Goal: Task Accomplishment & Management: Manage account settings

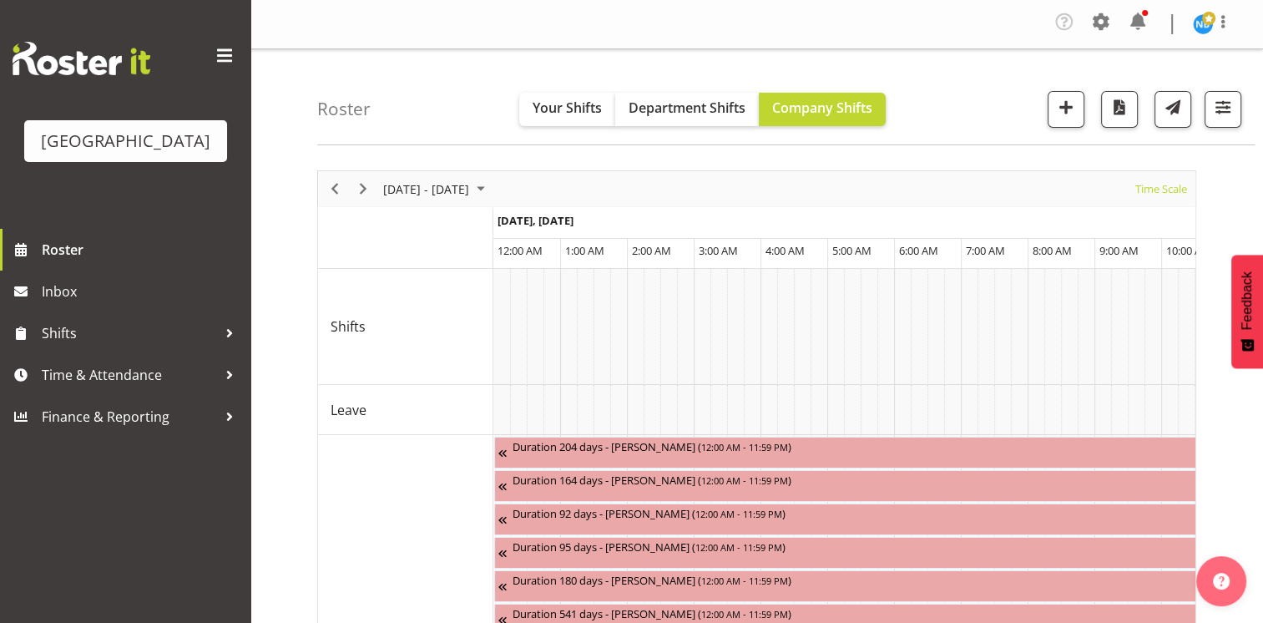
scroll to position [0, 3206]
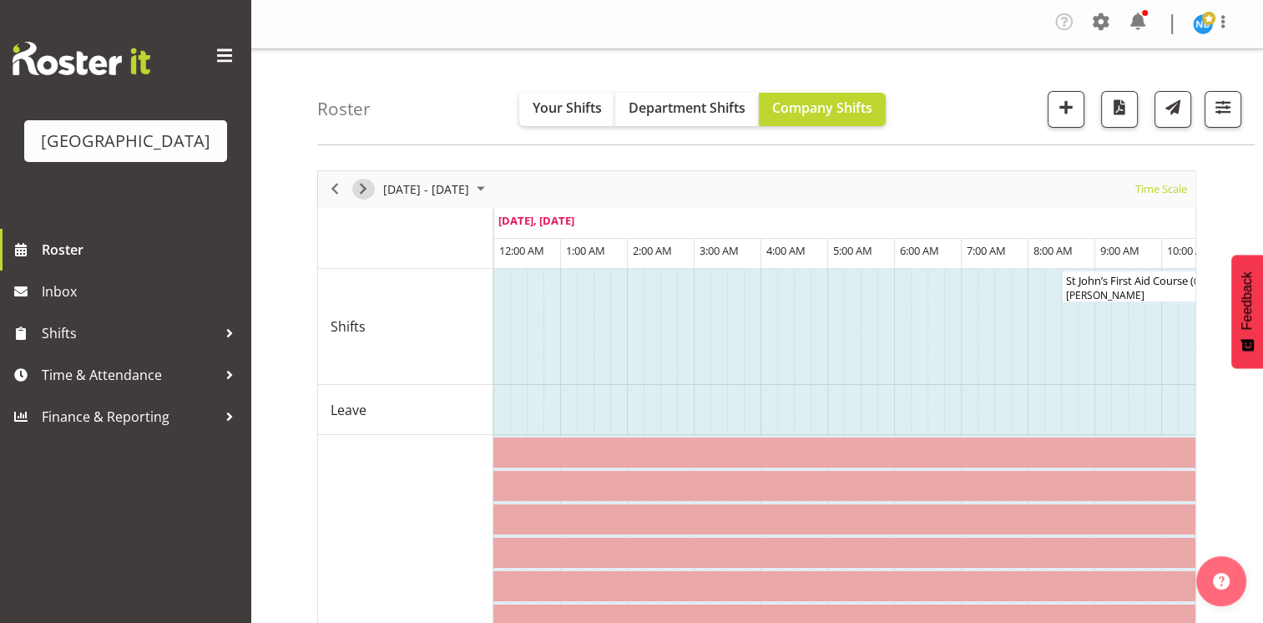
click at [365, 189] on span "Next" at bounding box center [363, 189] width 20 height 21
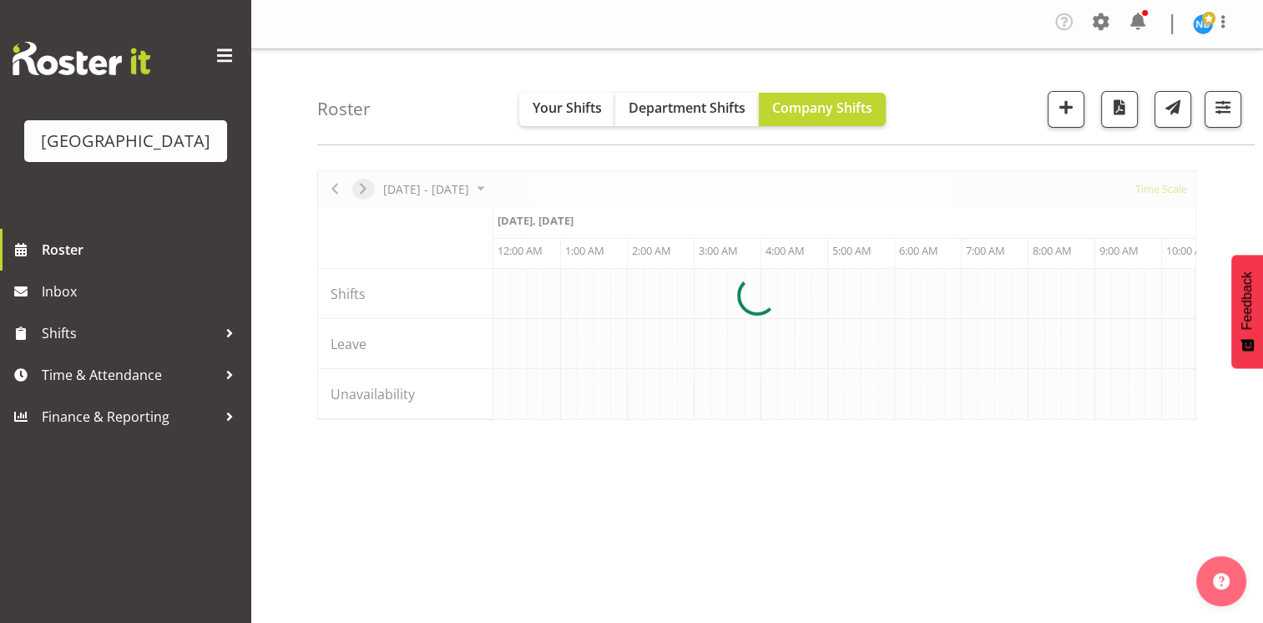
click at [365, 189] on div at bounding box center [756, 295] width 879 height 250
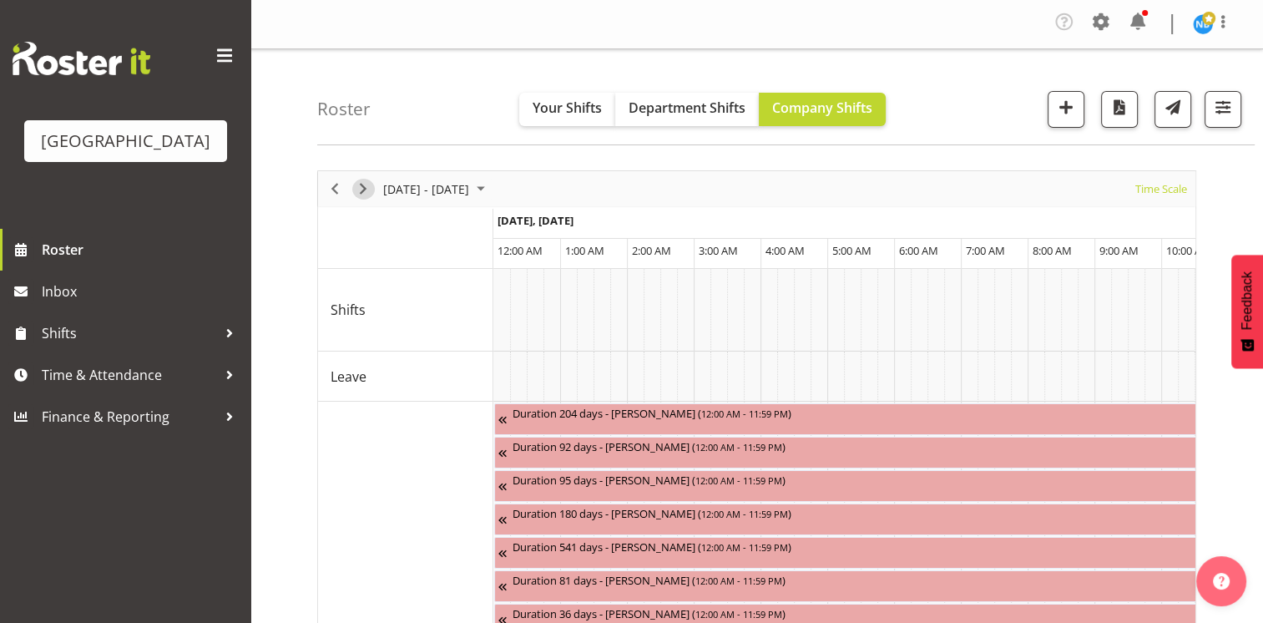
click at [355, 191] on span "Next" at bounding box center [363, 189] width 20 height 21
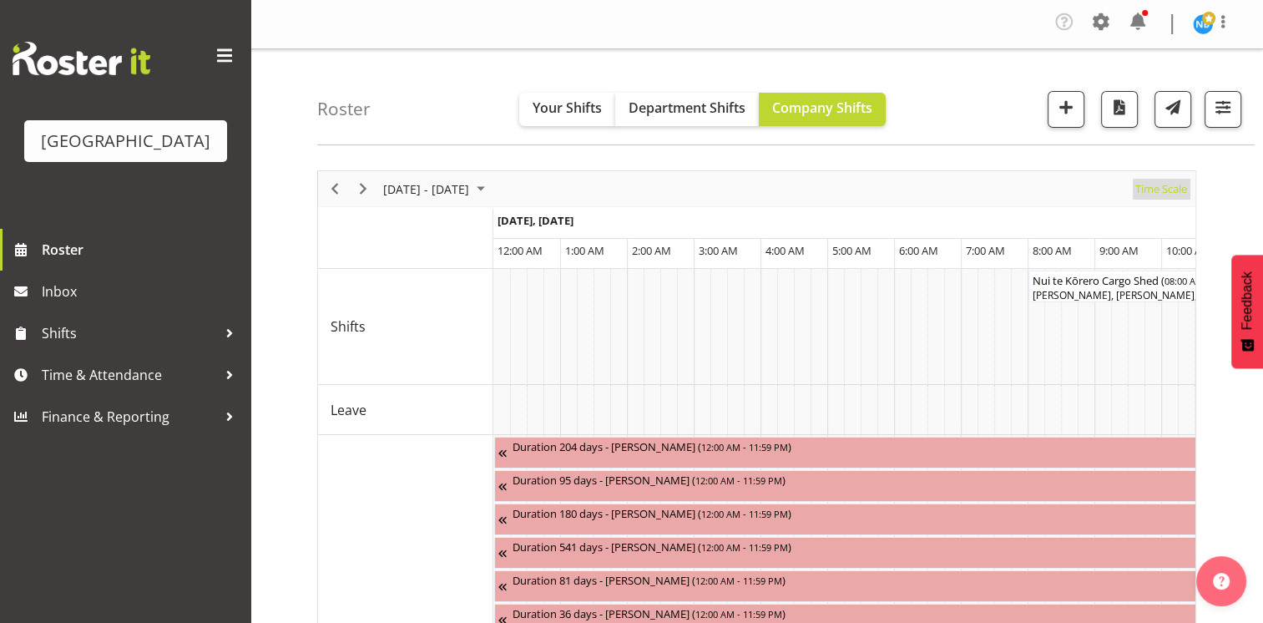
click at [1155, 196] on span "Time Scale" at bounding box center [1161, 189] width 55 height 21
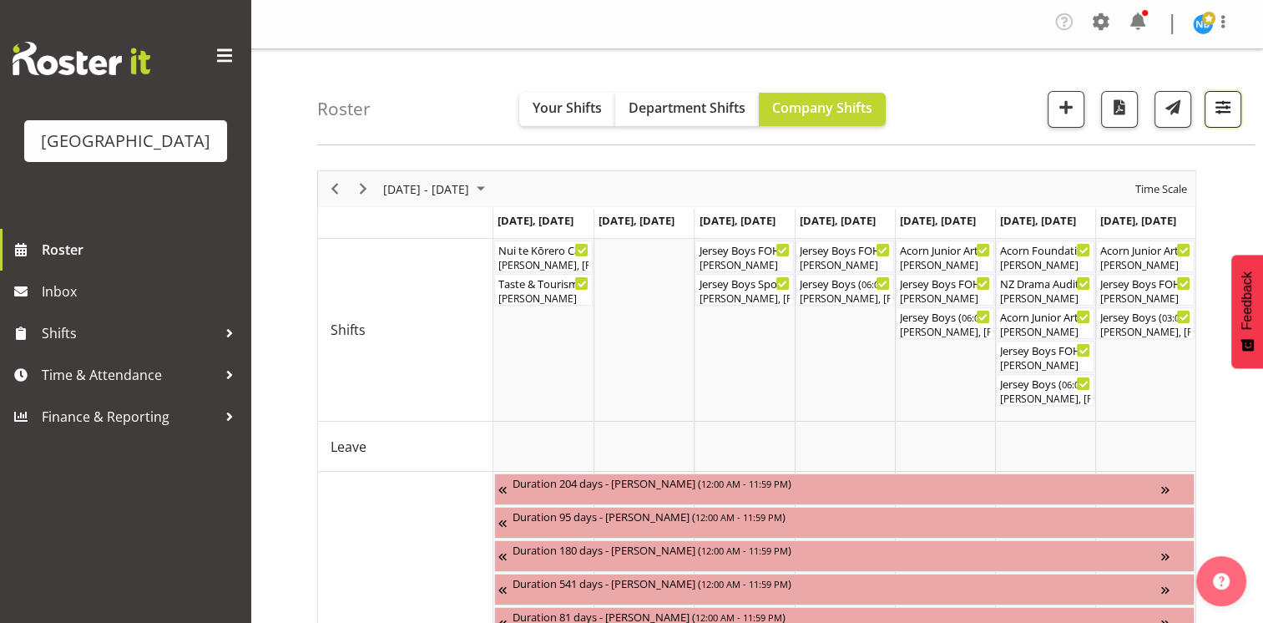
click at [1222, 105] on span "button" at bounding box center [1223, 107] width 22 height 22
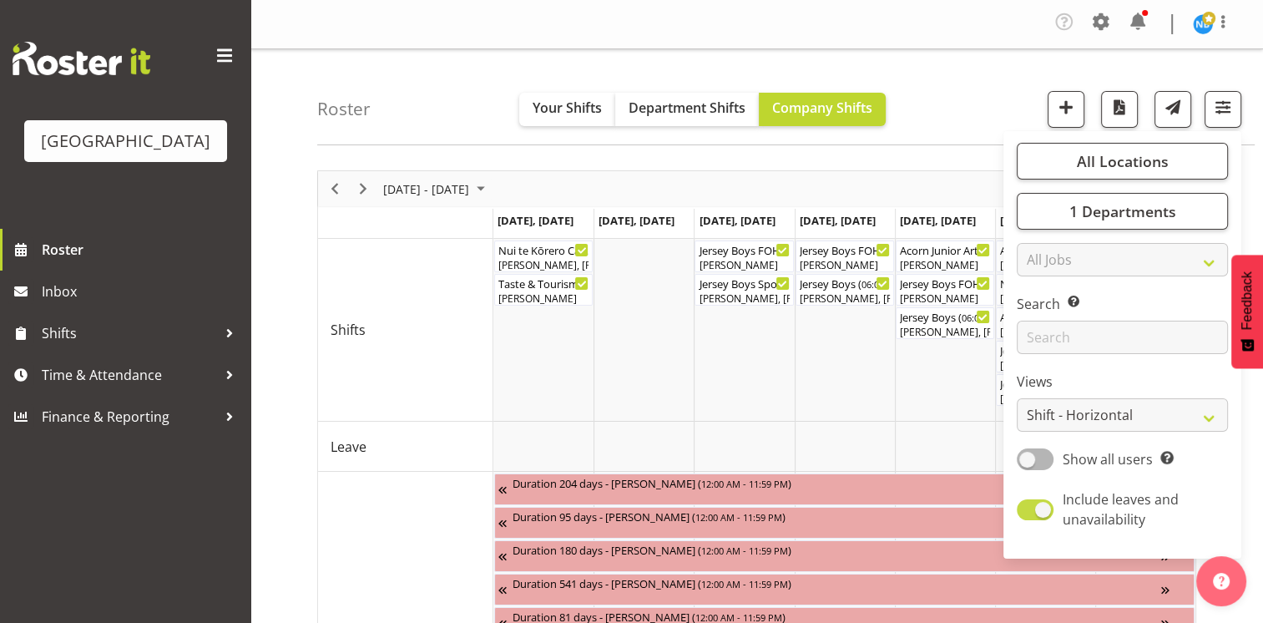
click at [1044, 513] on span at bounding box center [1035, 509] width 37 height 21
click at [1028, 513] on input "Include leaves and unavailability" at bounding box center [1022, 509] width 11 height 11
checkbox input "false"
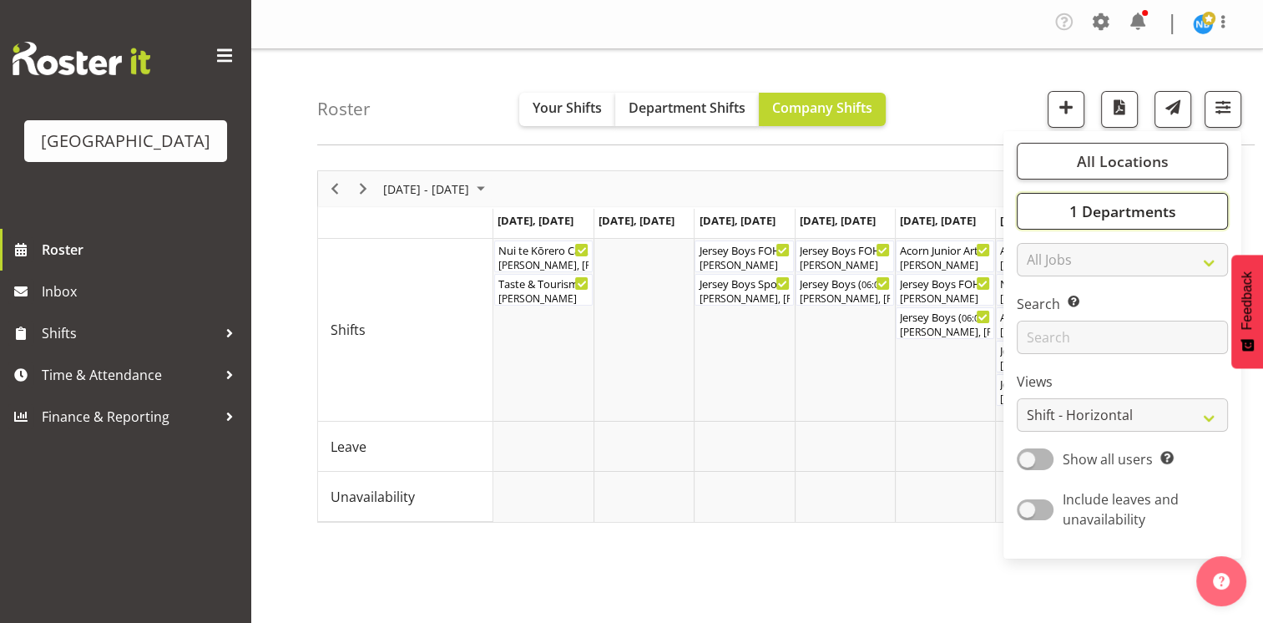
click at [1085, 216] on span "1 Departments" at bounding box center [1122, 211] width 107 height 20
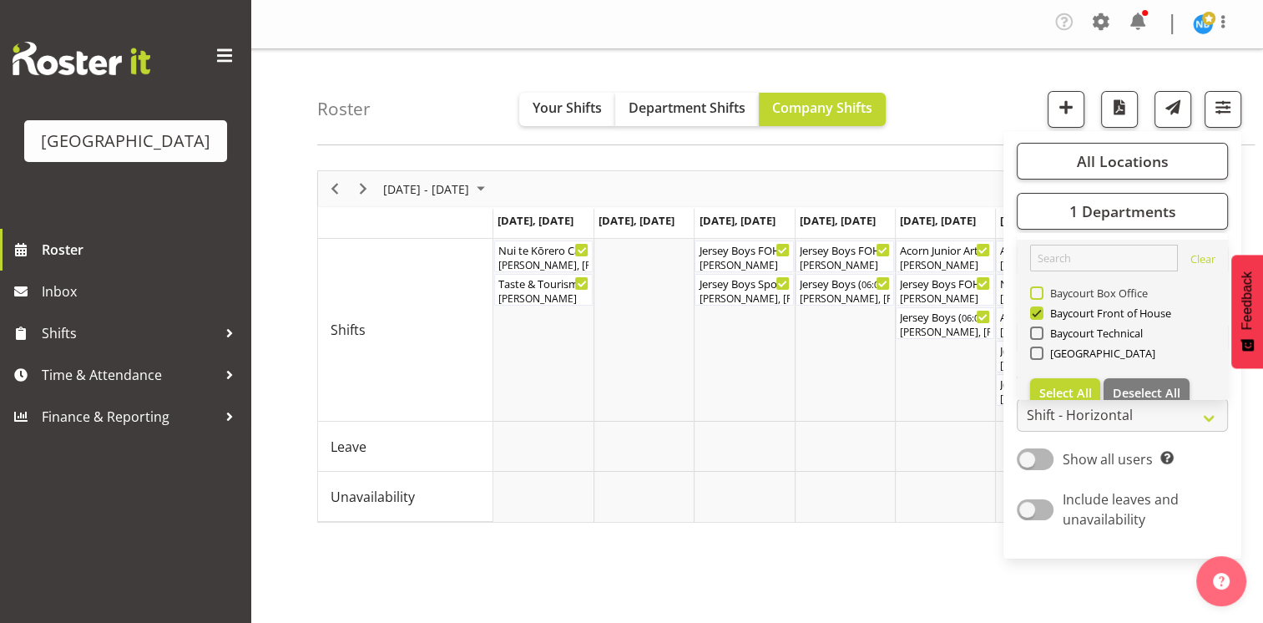
click at [1034, 294] on span at bounding box center [1036, 292] width 13 height 13
click at [1034, 294] on input "Baycourt Box Office" at bounding box center [1035, 293] width 11 height 11
checkbox input "true"
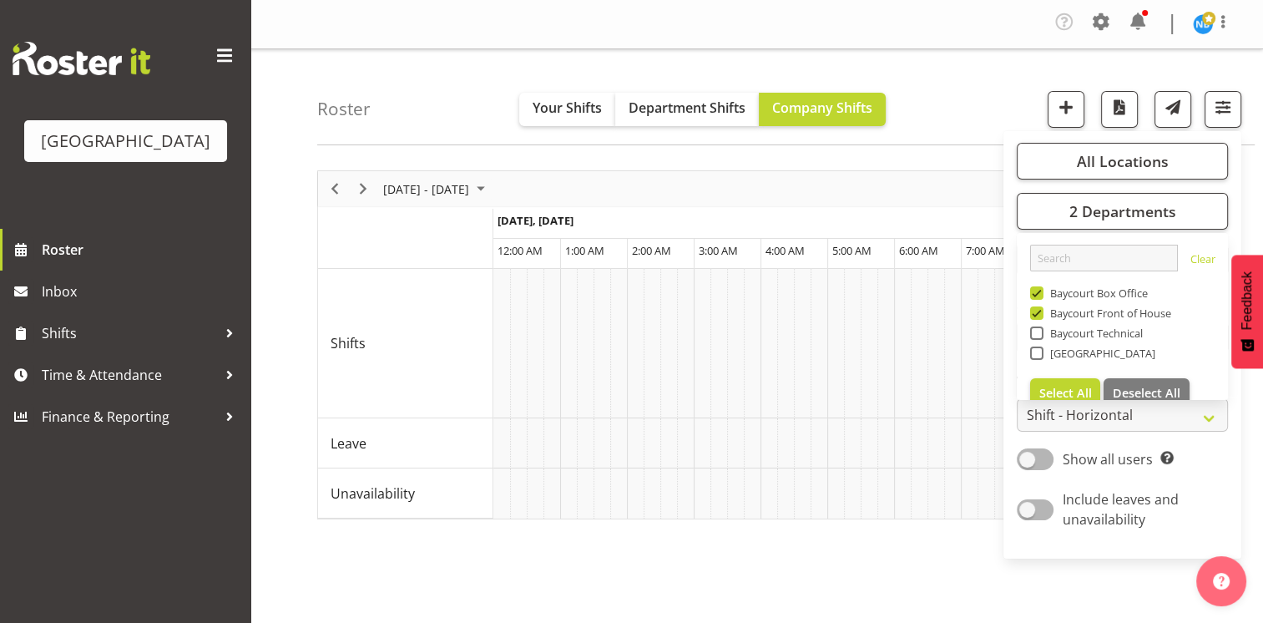
click at [1210, 466] on div "Show all users Show only rostered employees" at bounding box center [1122, 459] width 211 height 23
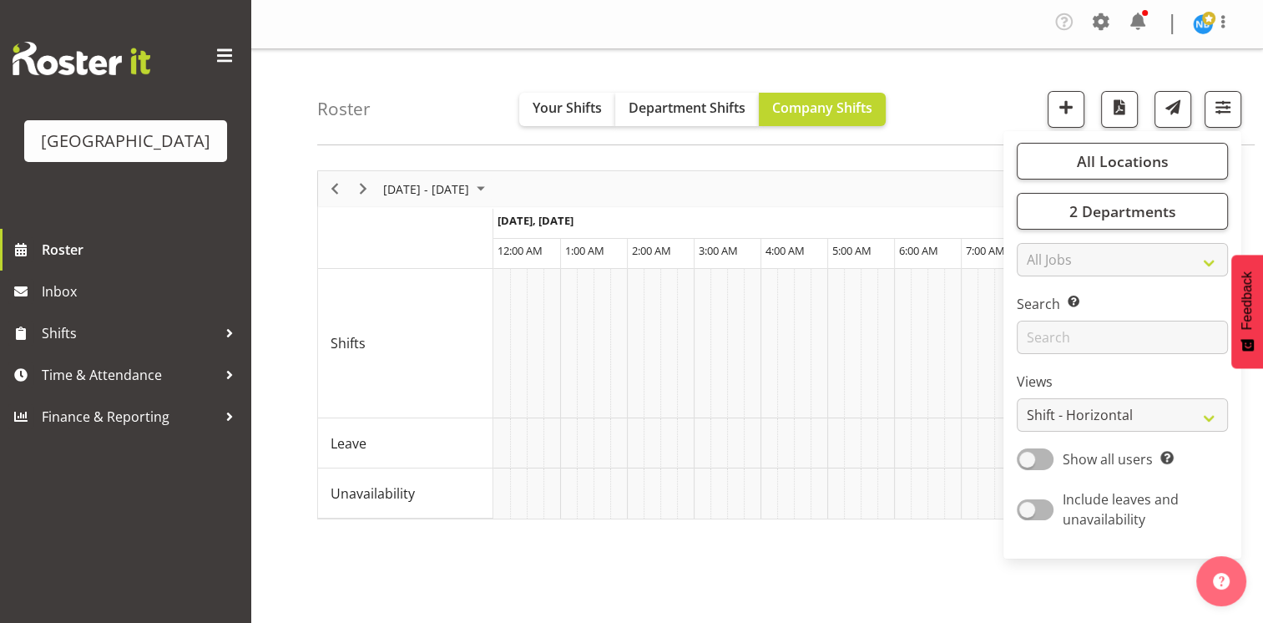
click at [957, 125] on div "Roster Your Shifts Department Shifts Company Shifts All Locations Clear Baycour…" at bounding box center [786, 97] width 938 height 96
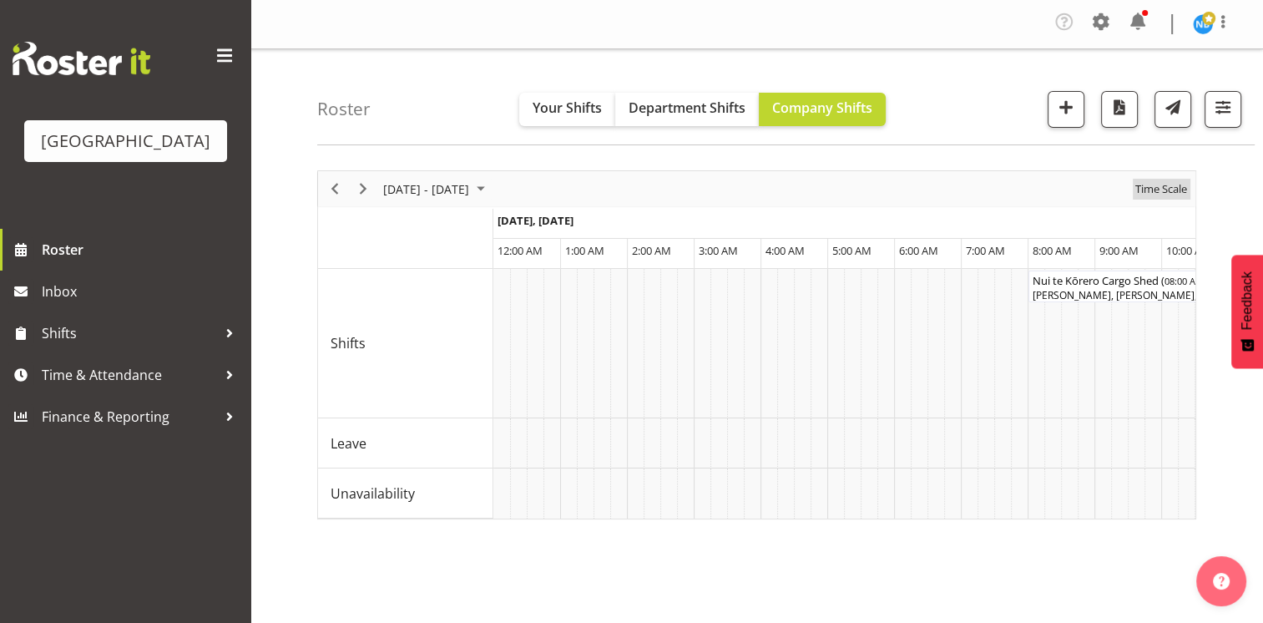
click at [1186, 187] on span "Time Scale" at bounding box center [1161, 189] width 55 height 21
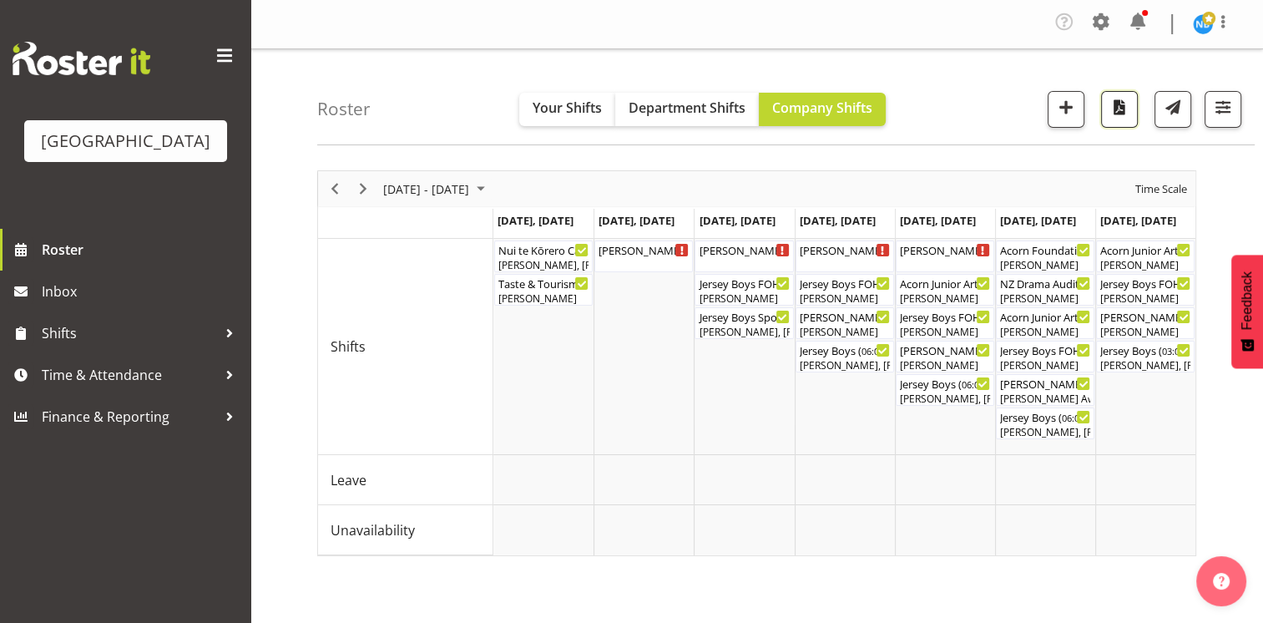
click at [1126, 109] on span "button" at bounding box center [1120, 107] width 22 height 22
click at [364, 189] on span "Next" at bounding box center [363, 189] width 20 height 21
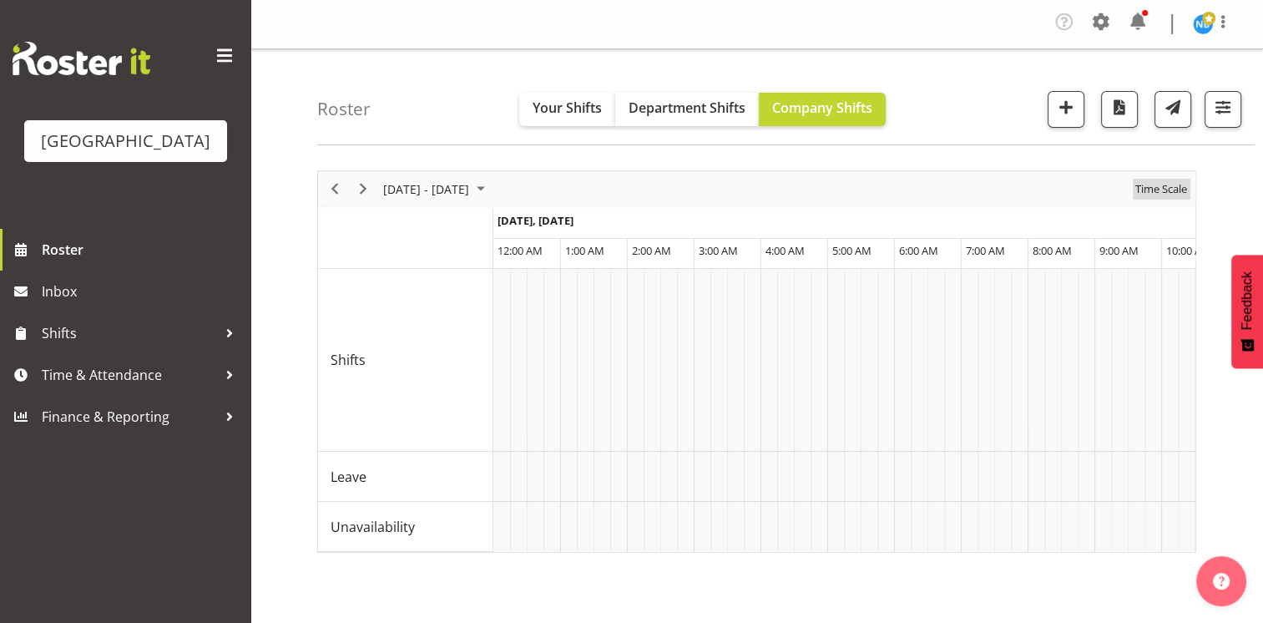
click at [1169, 189] on span "Time Scale" at bounding box center [1161, 189] width 55 height 21
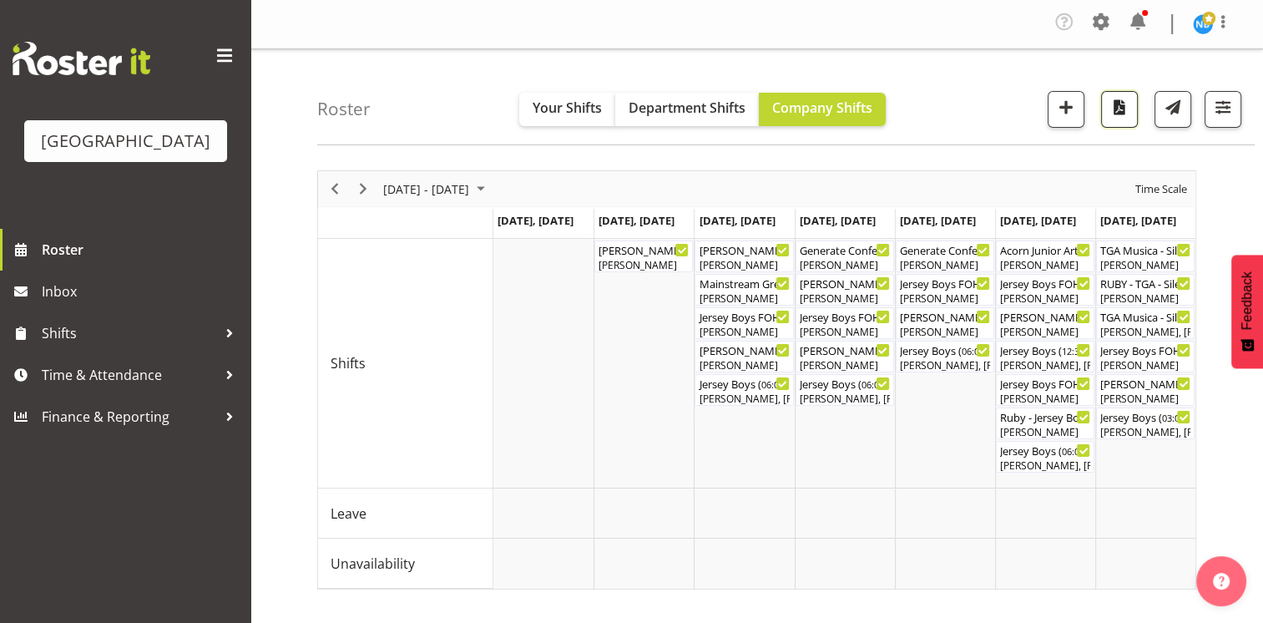
click at [1128, 110] on span "button" at bounding box center [1120, 107] width 22 height 22
drag, startPoint x: 1182, startPoint y: 0, endPoint x: 832, endPoint y: 18, distance: 350.3
click at [832, 18] on nav "Tasks Jobs Employees Profile Log Out" at bounding box center [756, 24] width 979 height 32
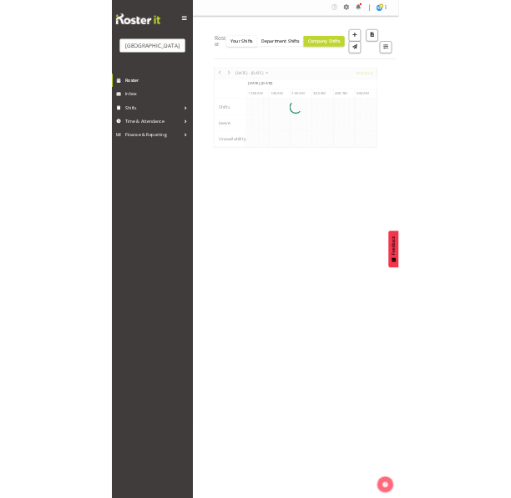
scroll to position [0, 3206]
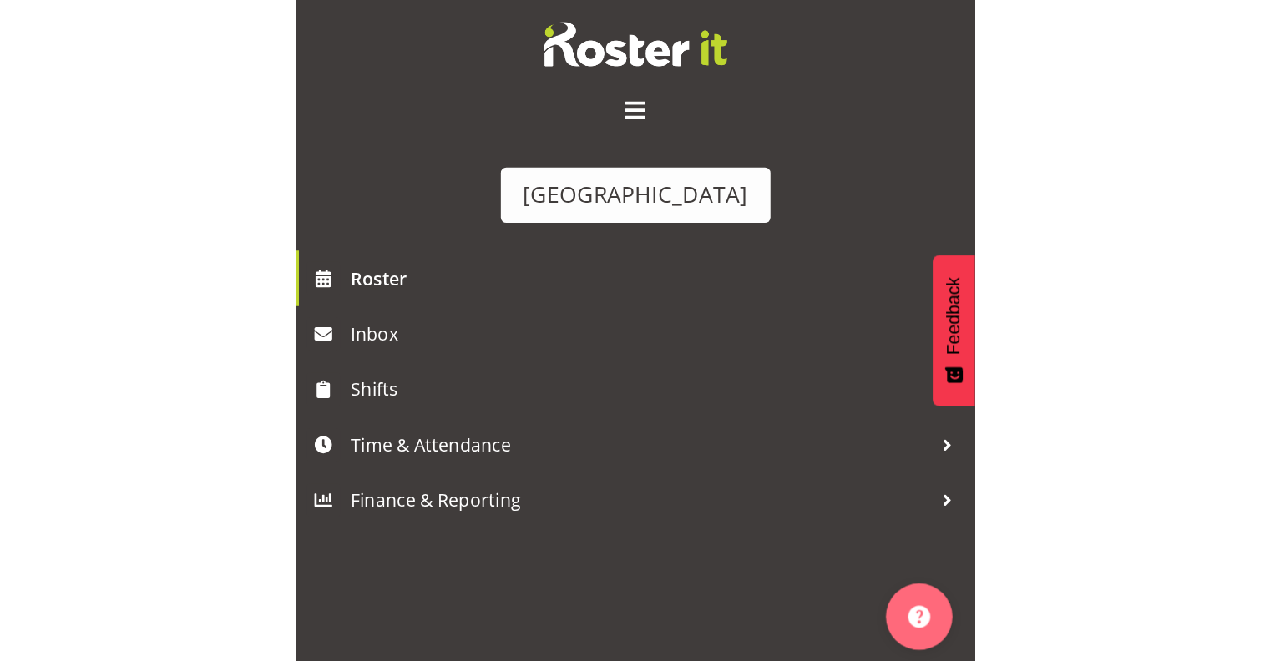
scroll to position [0, 3206]
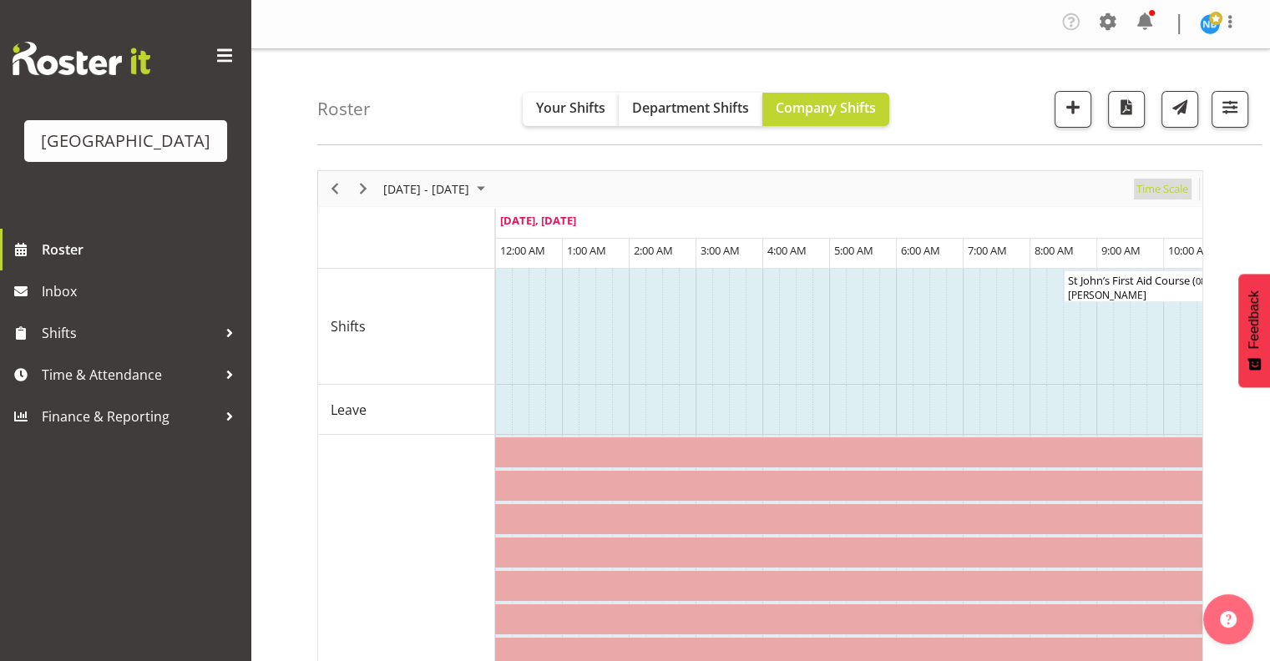
click at [888, 187] on span "Time Scale" at bounding box center [1162, 189] width 55 height 21
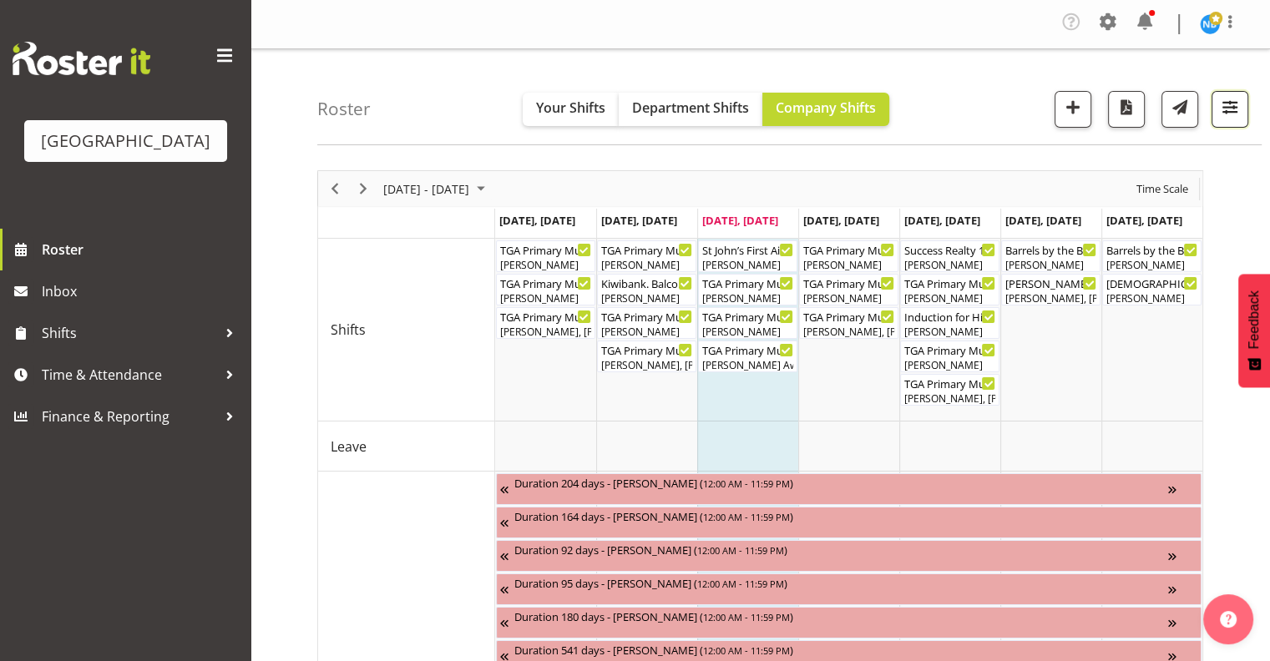
click at [888, 111] on span "button" at bounding box center [1230, 107] width 22 height 22
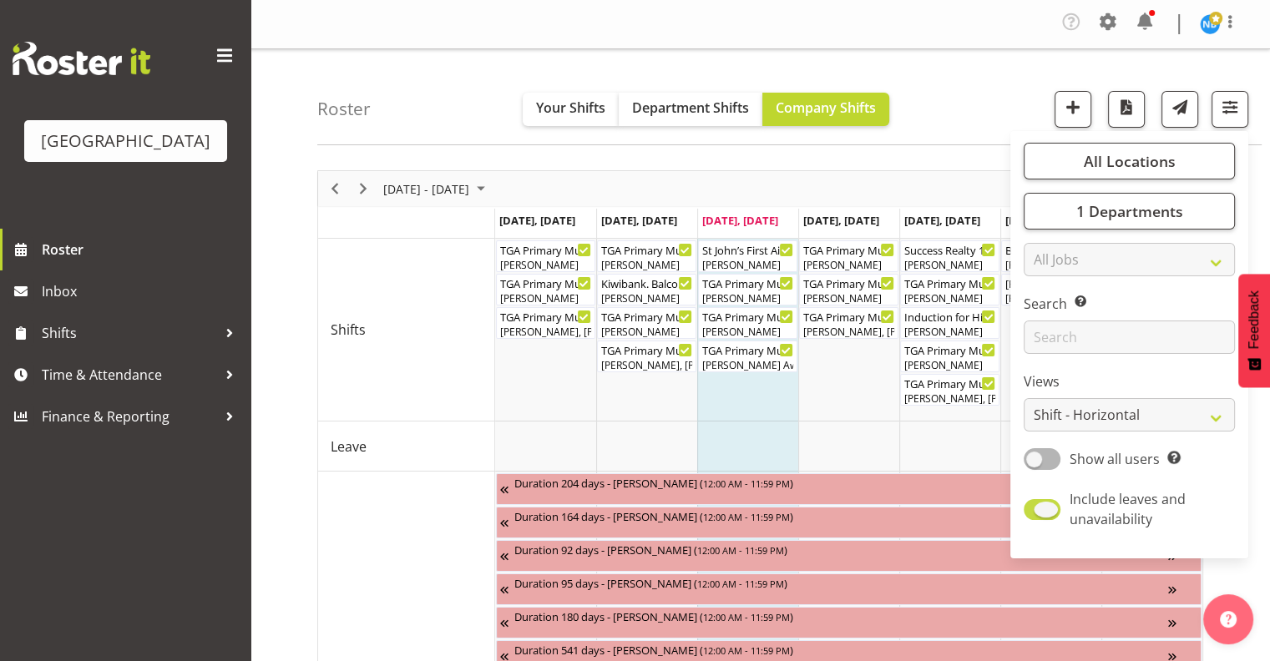
click at [888, 506] on span at bounding box center [1042, 509] width 37 height 21
click at [888, 506] on input "Include leaves and unavailability" at bounding box center [1029, 509] width 11 height 11
checkbox input "false"
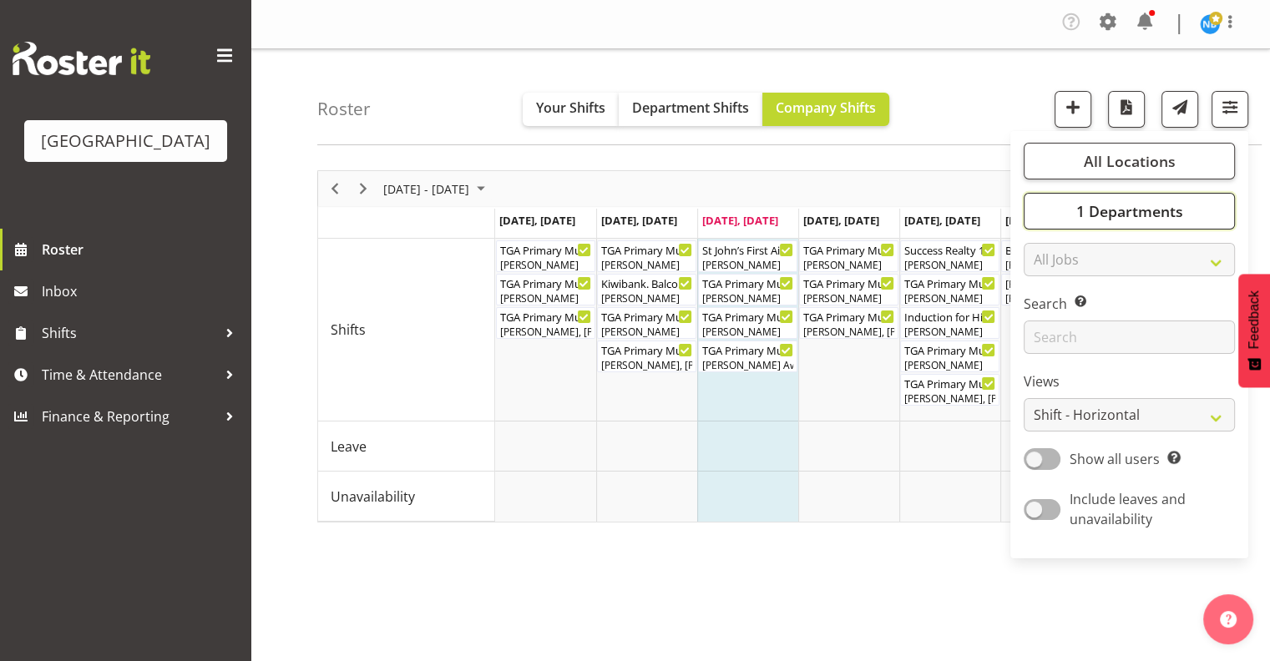
click at [888, 211] on span "1 Departments" at bounding box center [1128, 211] width 107 height 20
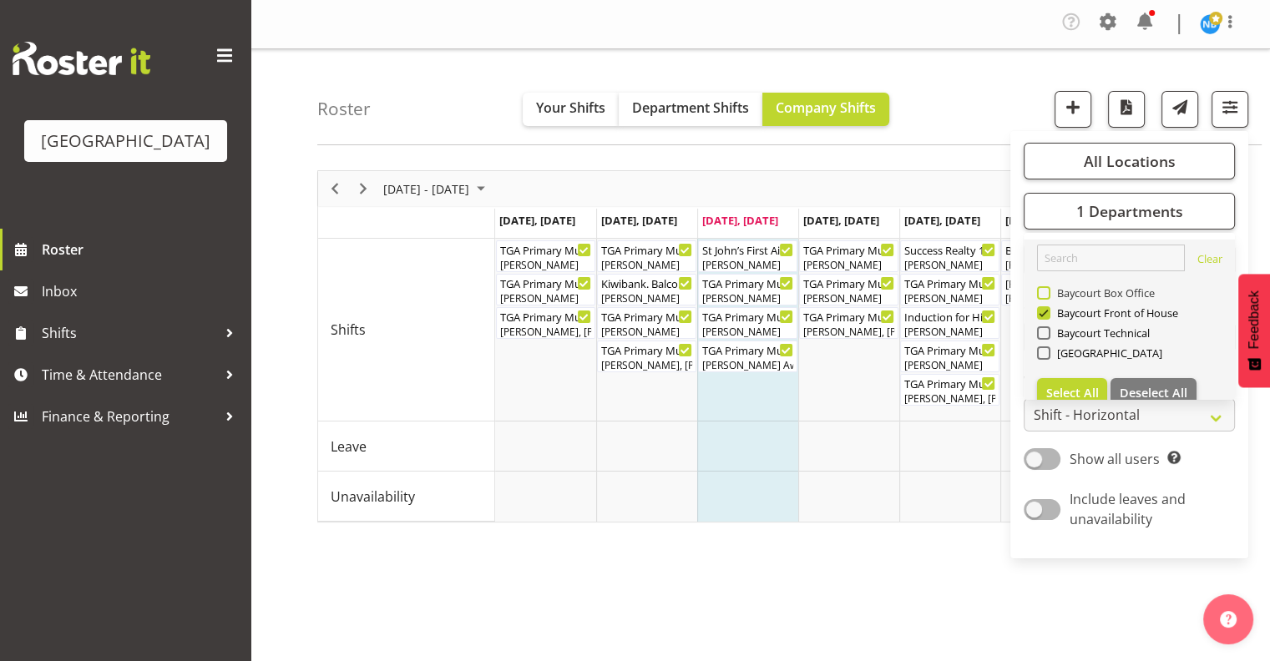
click at [888, 291] on span at bounding box center [1043, 292] width 13 height 13
click at [888, 291] on input "Baycourt Box Office" at bounding box center [1042, 293] width 11 height 11
checkbox input "true"
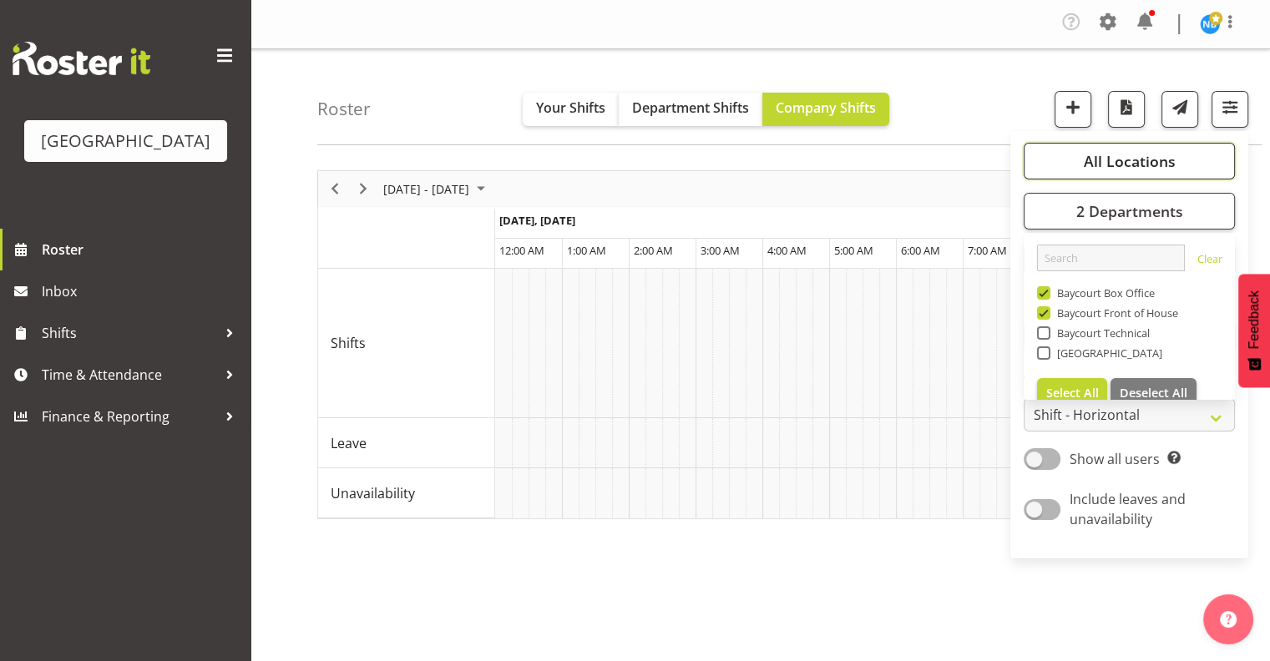
click at [888, 160] on span "All Locations" at bounding box center [1129, 161] width 92 height 20
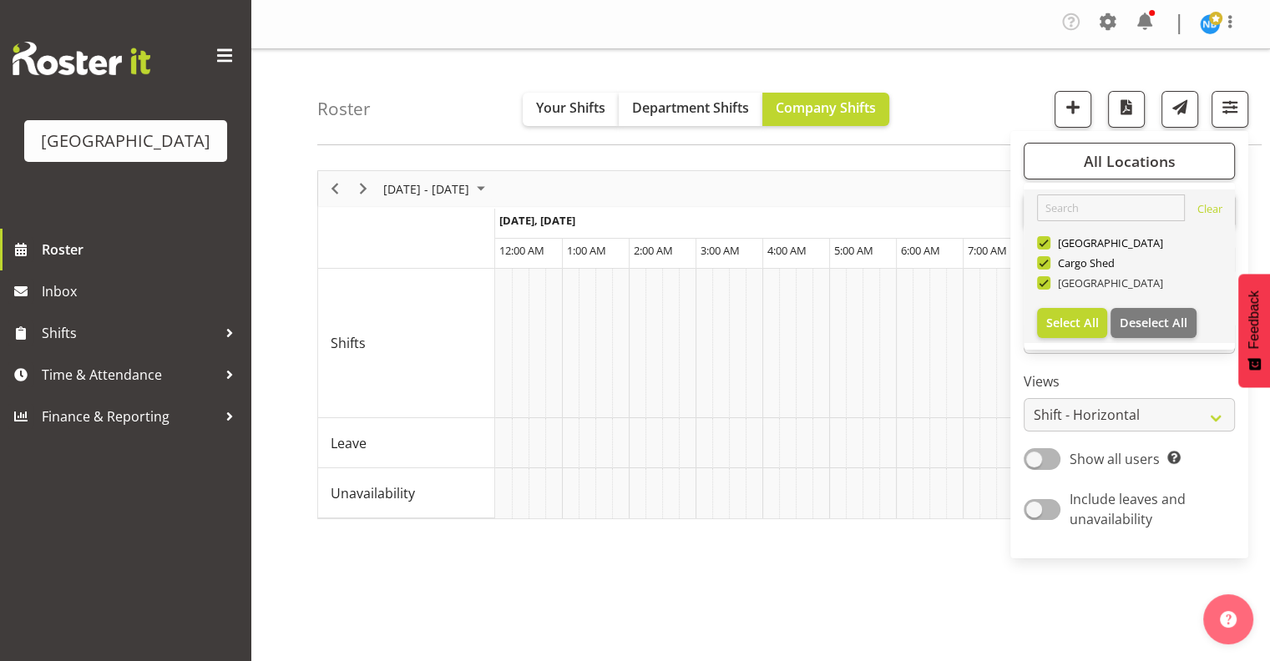
click at [888, 281] on span at bounding box center [1043, 282] width 13 height 13
click at [888, 281] on input "[GEOGRAPHIC_DATA]" at bounding box center [1042, 283] width 11 height 11
checkbox input "false"
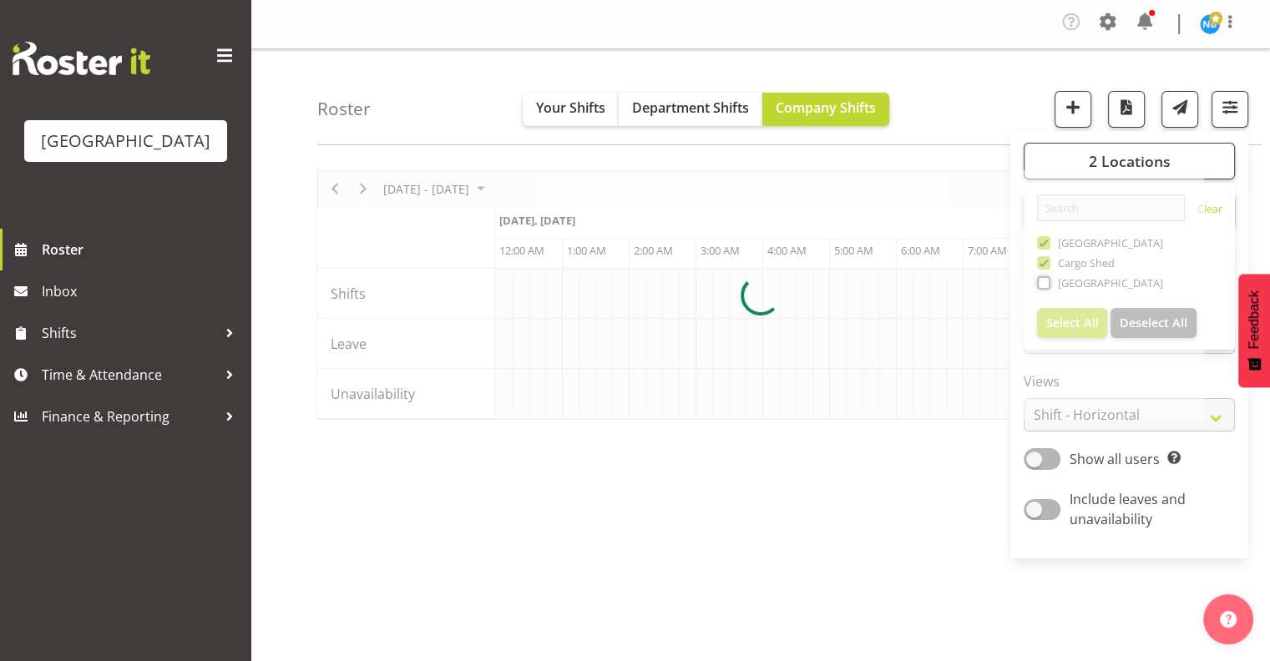
scroll to position [0, 3206]
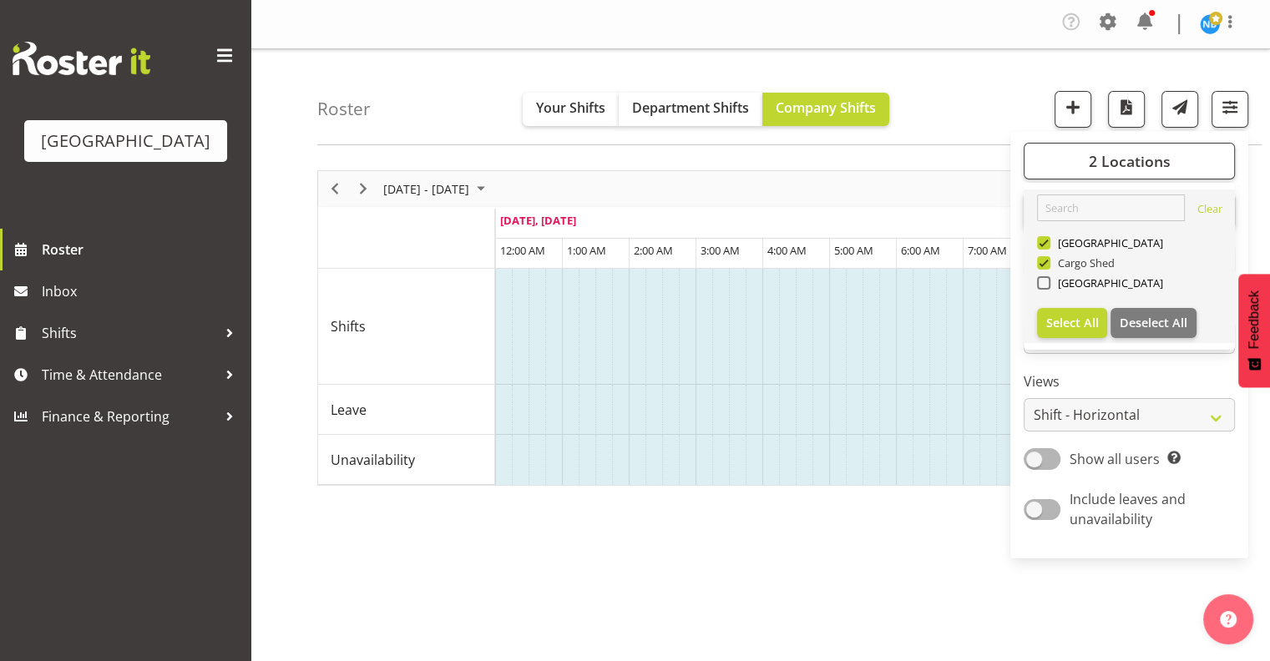
click at [888, 261] on span at bounding box center [1043, 262] width 13 height 13
click at [888, 261] on input "Cargo Shed" at bounding box center [1042, 263] width 11 height 11
checkbox input "false"
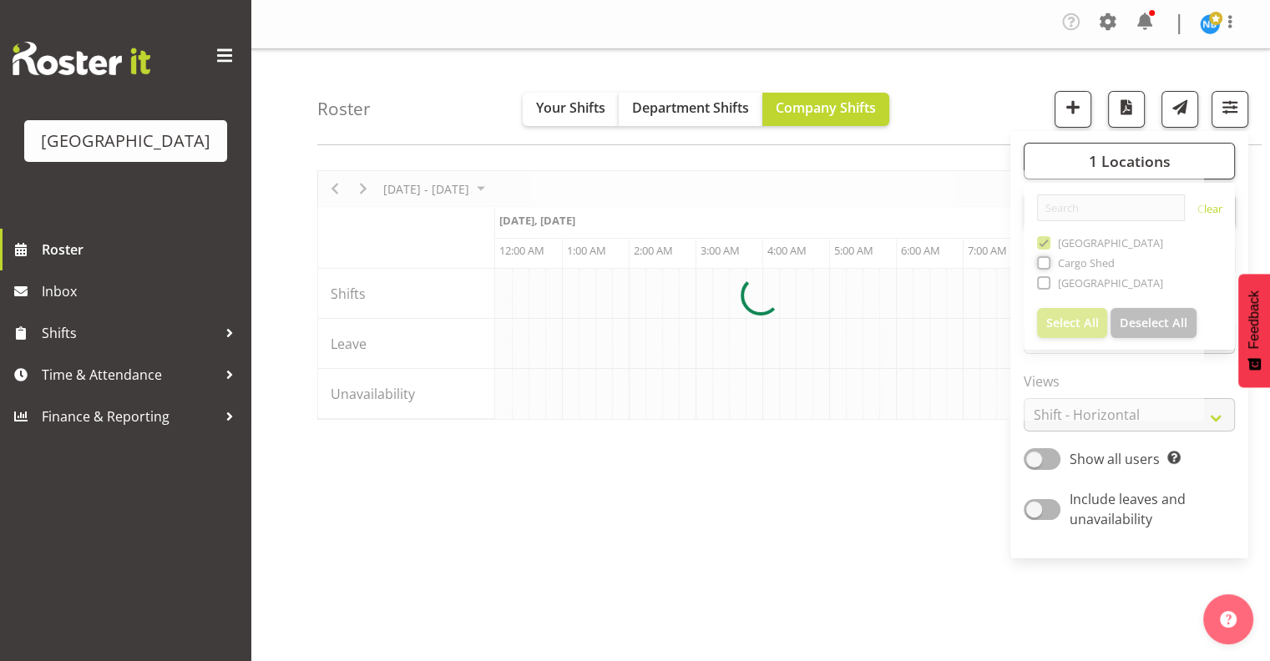
scroll to position [0, 3206]
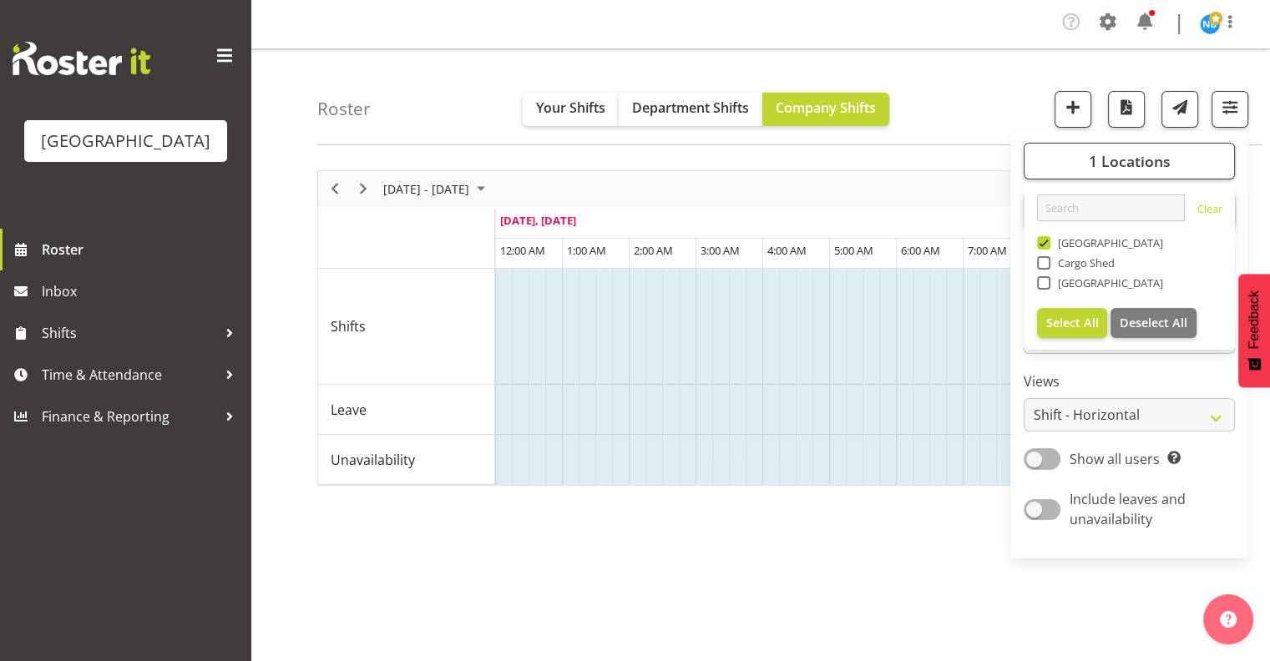
click at [888, 483] on div "1 Locations [GEOGRAPHIC_DATA] Cargo Shed Historic Village Select All Deselect A…" at bounding box center [1129, 345] width 238 height 414
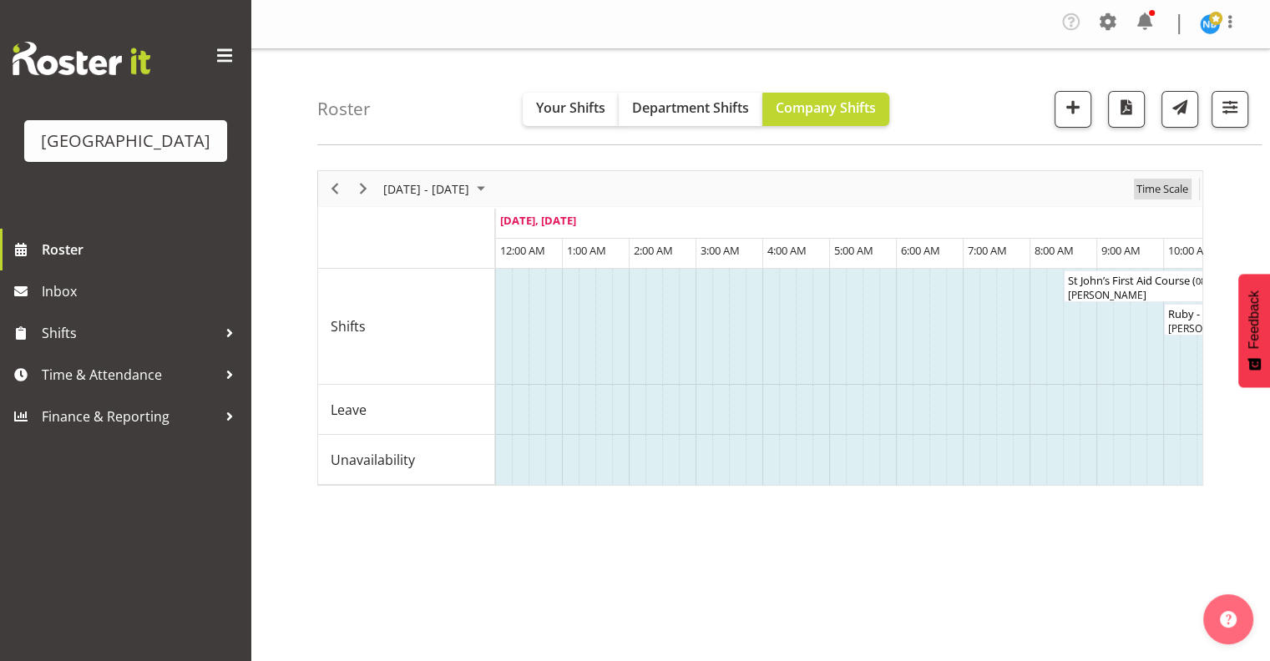
click at [888, 190] on span "Time Scale" at bounding box center [1162, 189] width 55 height 21
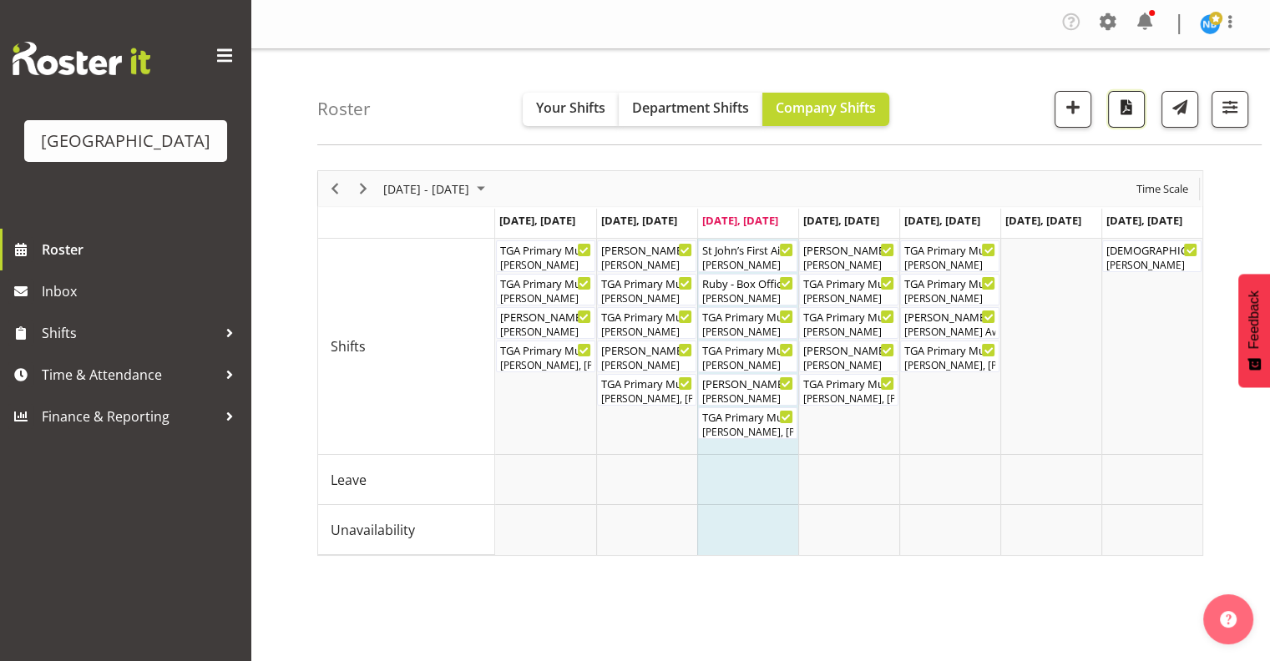
click at [888, 109] on span "button" at bounding box center [1126, 107] width 22 height 22
click at [888, 111] on span "button" at bounding box center [1230, 107] width 22 height 22
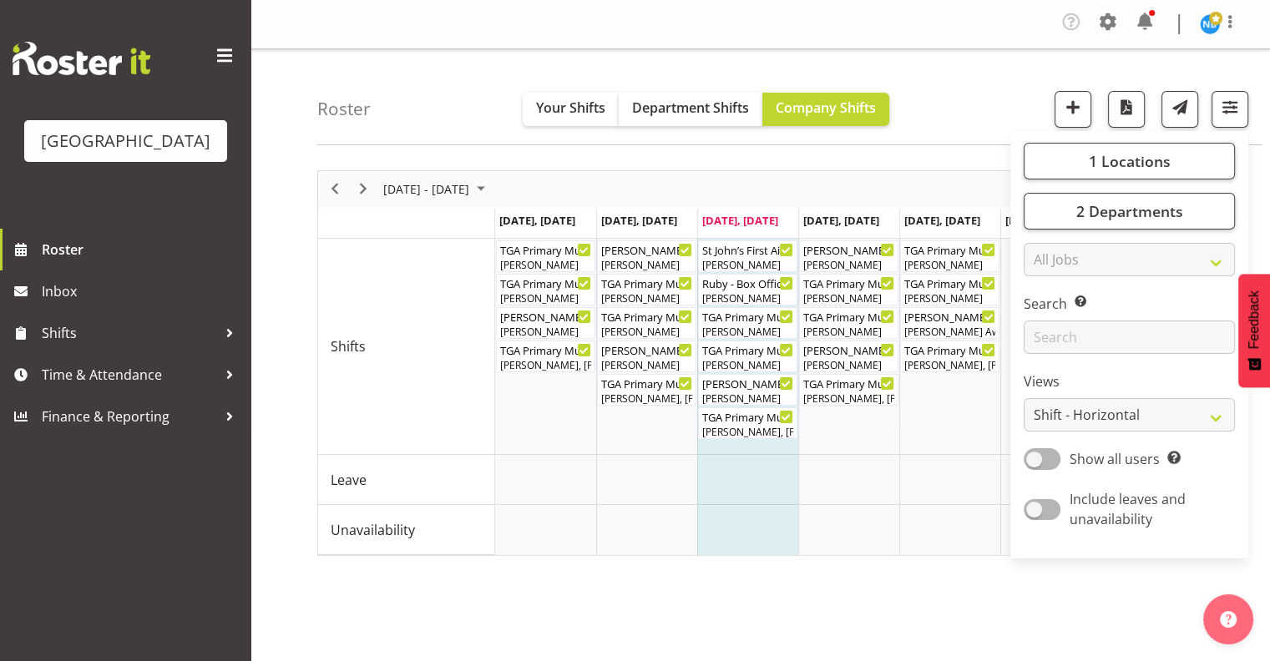
click at [888, 114] on div "Roster Your Shifts Department Shifts Company Shifts 1 Locations [GEOGRAPHIC_DAT…" at bounding box center [789, 97] width 944 height 96
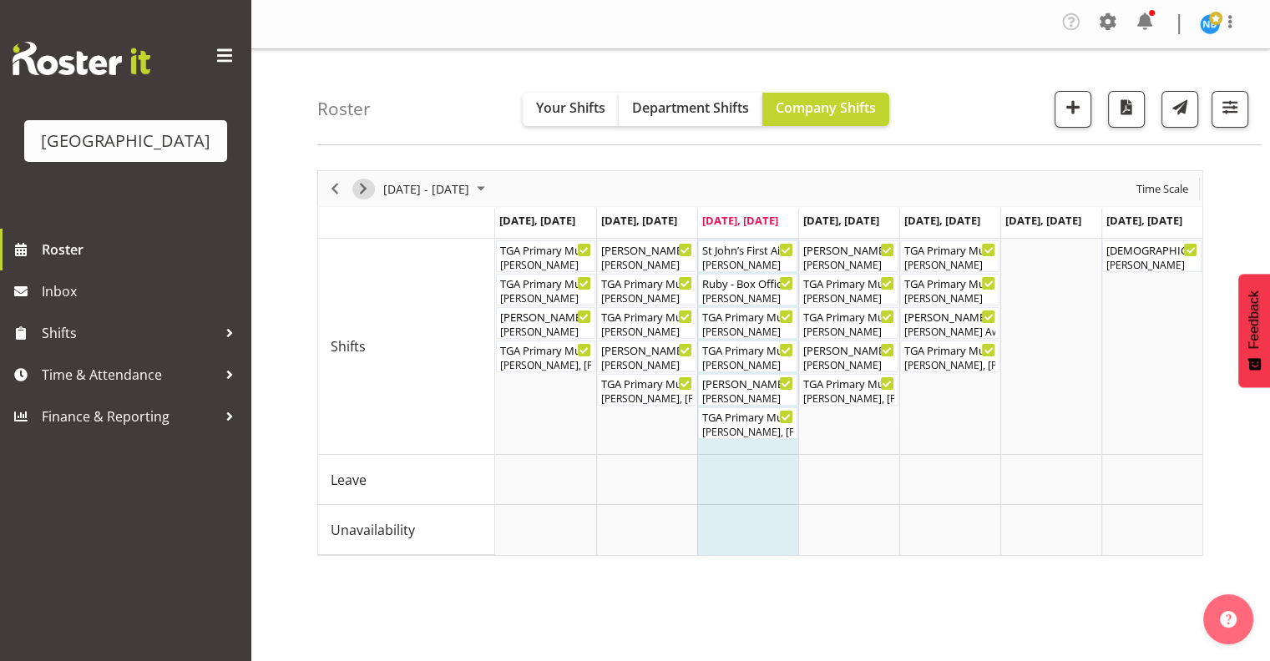
click at [359, 192] on span "Next" at bounding box center [363, 189] width 20 height 21
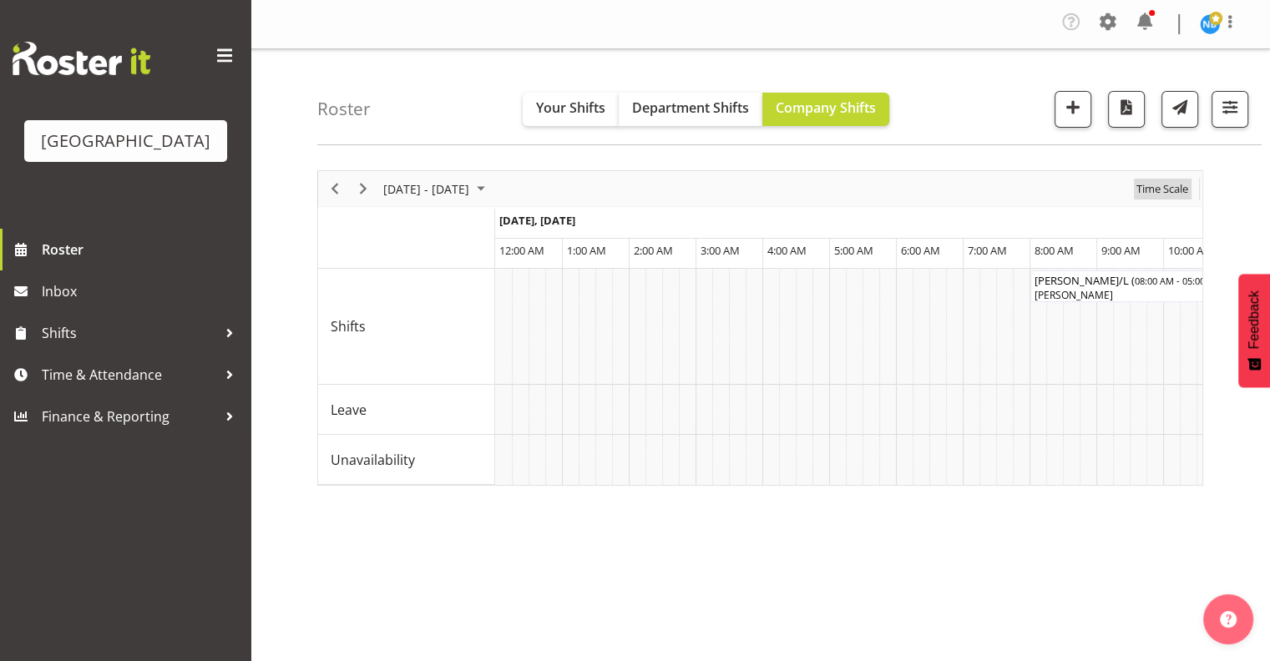
click at [888, 190] on span "Time Scale" at bounding box center [1162, 189] width 55 height 21
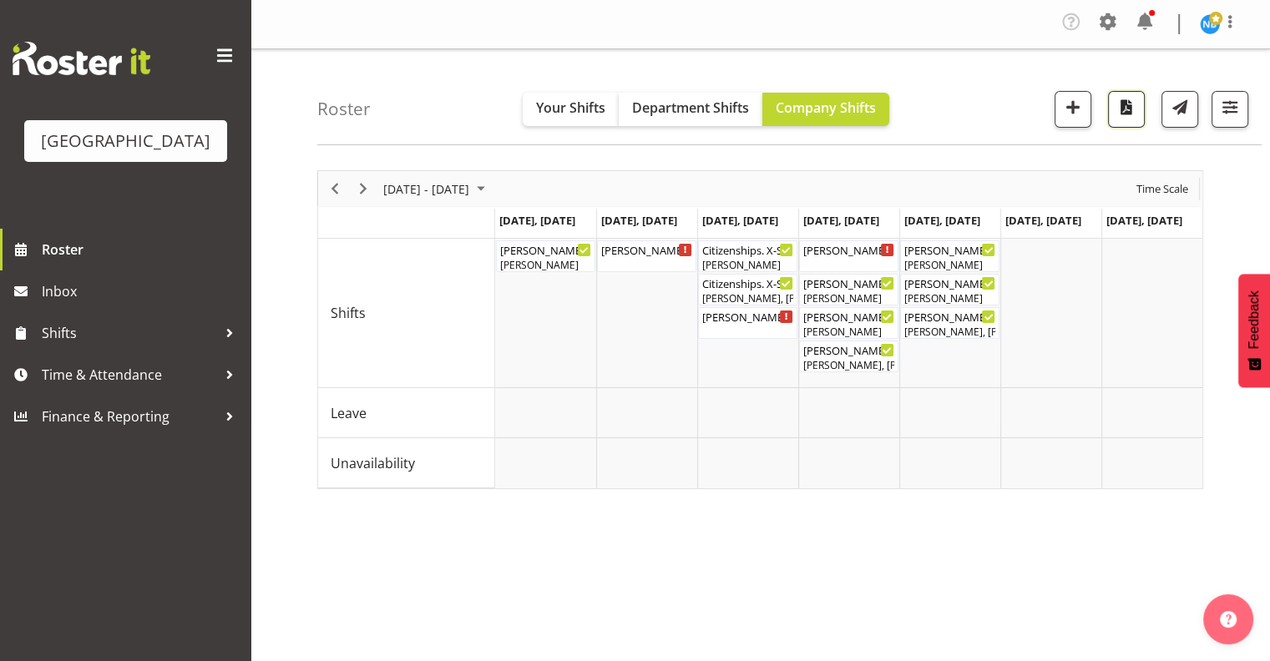
click at [888, 109] on span "button" at bounding box center [1126, 107] width 22 height 22
